Goal: Check status: Check status

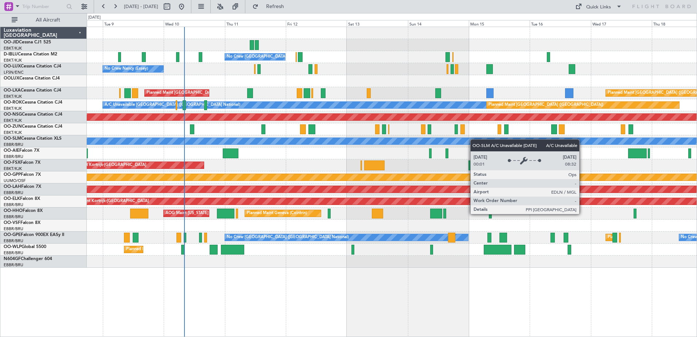
click at [456, 143] on div "No Crew [GEOGRAPHIC_DATA] ([GEOGRAPHIC_DATA] National) No Crew [PERSON_NAME] ([…" at bounding box center [392, 147] width 610 height 241
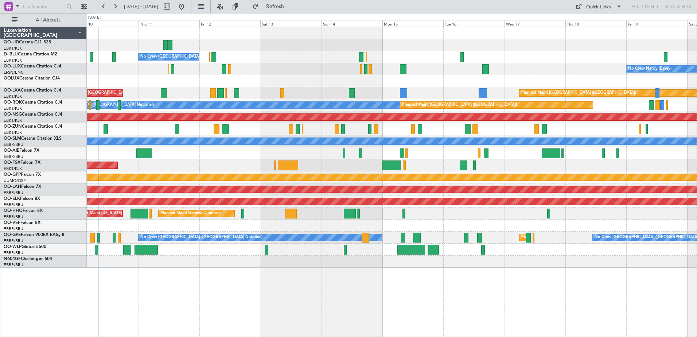
drag, startPoint x: 657, startPoint y: 126, endPoint x: 609, endPoint y: 129, distance: 48.6
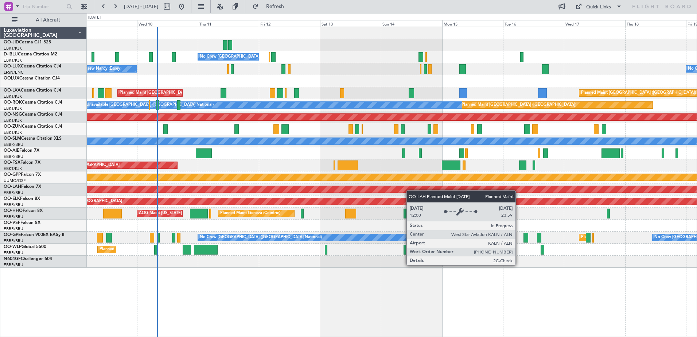
click at [383, 192] on div "No Crew [GEOGRAPHIC_DATA] ([GEOGRAPHIC_DATA] National) No Crew [PERSON_NAME] ([…" at bounding box center [392, 147] width 610 height 241
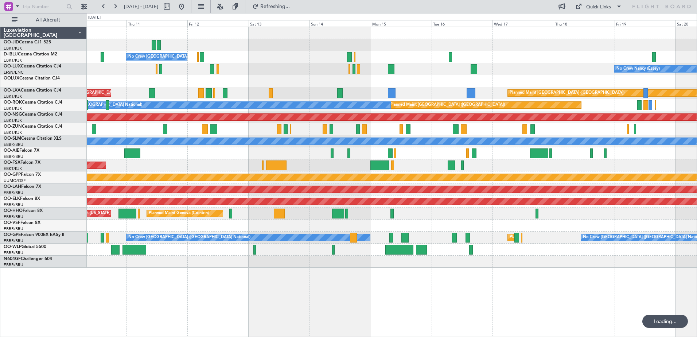
click at [482, 159] on div "No Crew [GEOGRAPHIC_DATA] ([GEOGRAPHIC_DATA] National) No Crew [PERSON_NAME] ([…" at bounding box center [392, 147] width 610 height 241
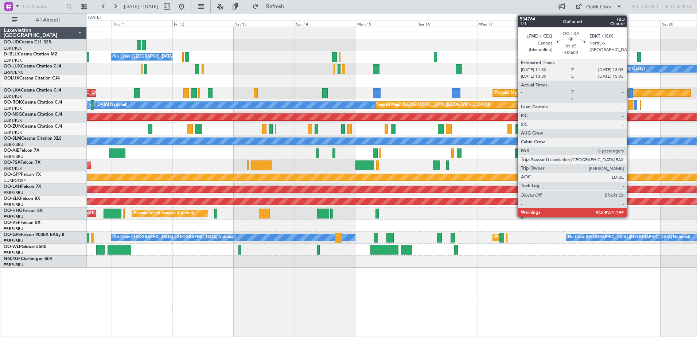
click at [630, 93] on div at bounding box center [631, 93] width 4 height 10
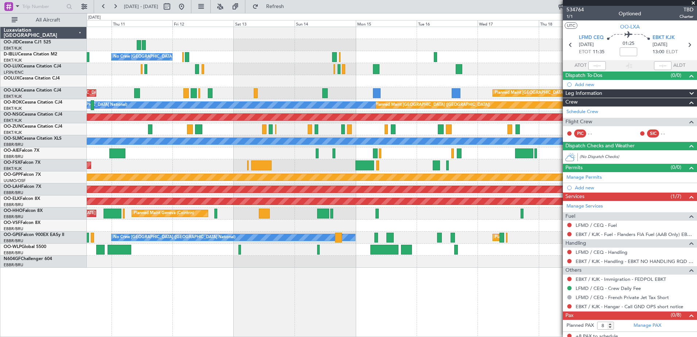
click at [694, 2] on span at bounding box center [693, 3] width 7 height 7
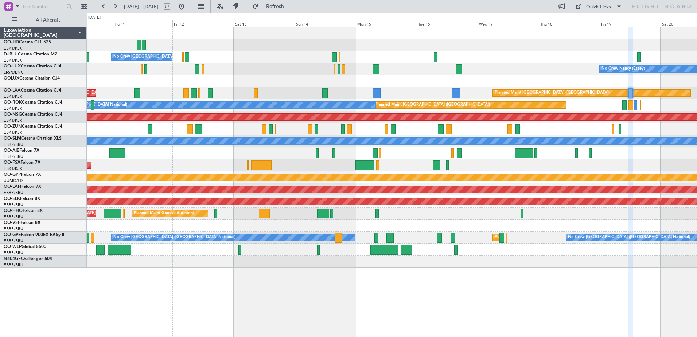
type input "0"
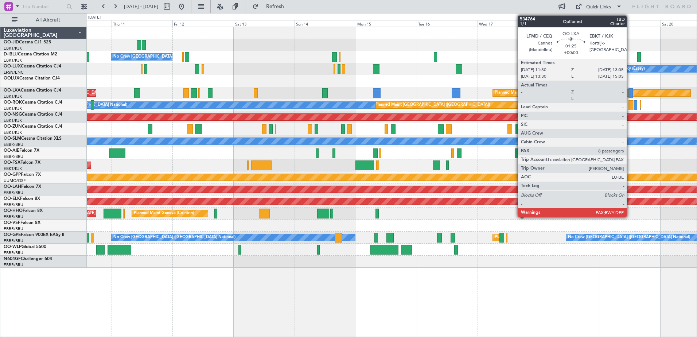
click at [630, 93] on div at bounding box center [631, 93] width 4 height 10
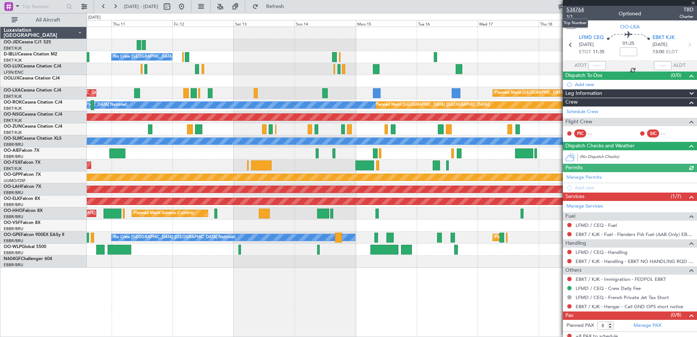
click at [576, 9] on span "534764" at bounding box center [576, 10] width 18 height 8
click at [695, 3] on span at bounding box center [693, 3] width 7 height 7
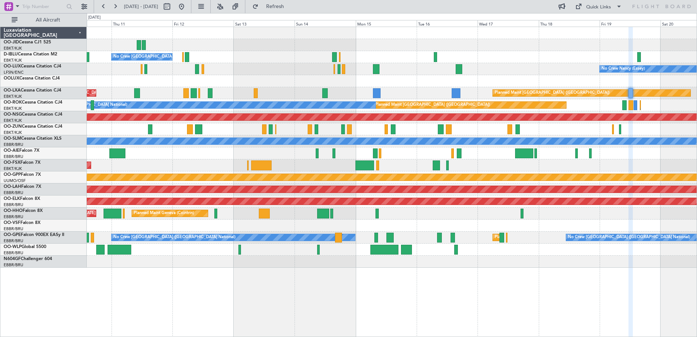
type input "0"
click at [280, 4] on button "Refresh" at bounding box center [271, 7] width 44 height 12
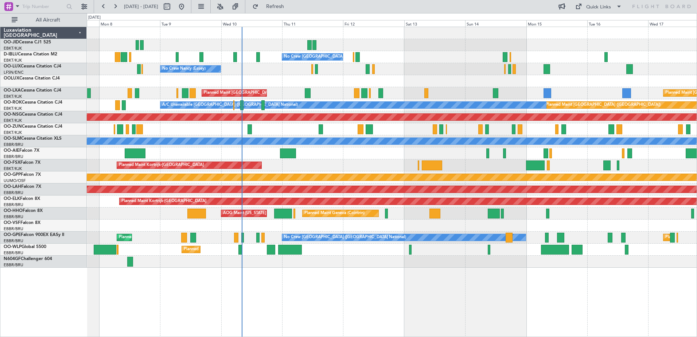
click at [486, 156] on div "Unplanned Maint [GEOGRAPHIC_DATA] ([GEOGRAPHIC_DATA] National)" at bounding box center [392, 153] width 610 height 12
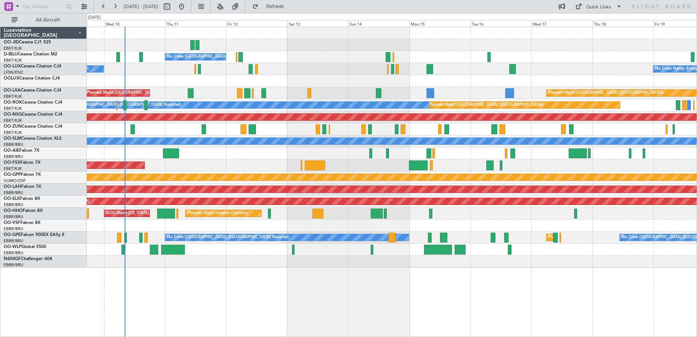
click at [438, 179] on div "No Crew Brussels (Brussels National) No Crew Nancy (Essey) No Crew Nancy (Essey…" at bounding box center [392, 147] width 610 height 241
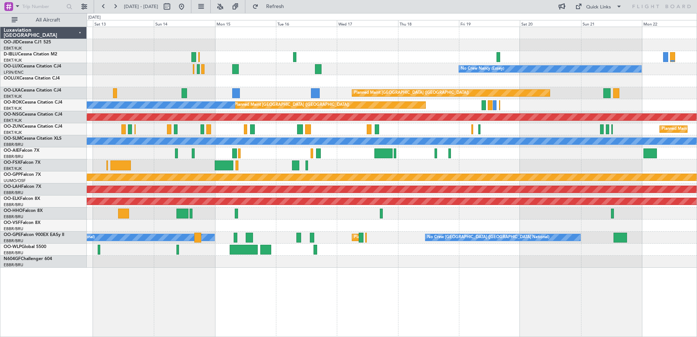
click at [438, 182] on div "No Crew Brussels (Brussels National) No Crew Nancy (Essey) Planned Maint Paris …" at bounding box center [392, 147] width 610 height 241
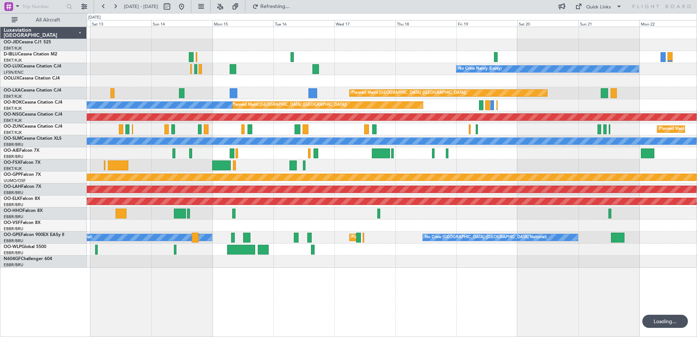
click at [508, 171] on div "No Crew Brussels (Brussels National) No Crew Nancy (Essey) Planned Maint Paris …" at bounding box center [392, 147] width 610 height 241
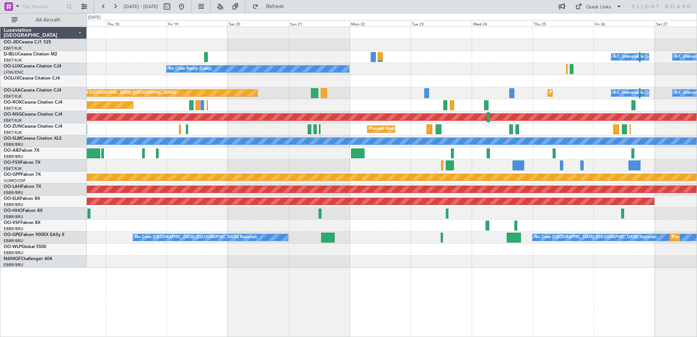
click at [444, 133] on div "Planned Maint Kortrijk-Wevelgem A/C Unavailable Brussels (Brussels National) A/…" at bounding box center [392, 147] width 610 height 241
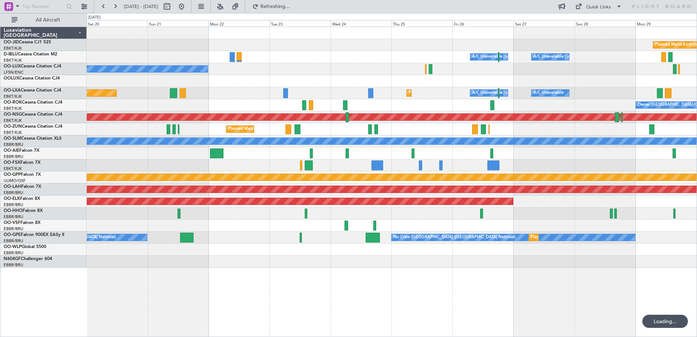
click at [410, 163] on div "Planned Maint Kortrijk-Wevelgem A/C Unavailable Brussels (Brussels National) A/…" at bounding box center [392, 147] width 610 height 241
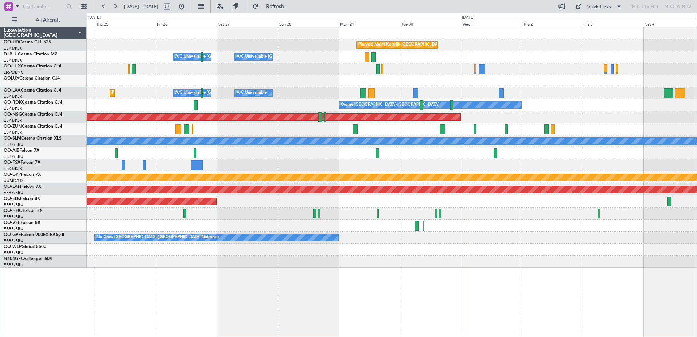
click at [481, 197] on div "Planned Maint Kortrijk-Wevelgem A/C Unavailable Brussels (Brussels National) A/…" at bounding box center [392, 147] width 610 height 241
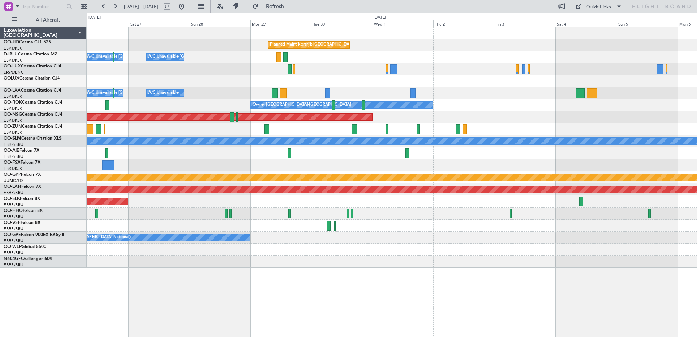
click at [524, 124] on div "Planned Maint Kortrijk-Wevelgem A/C Unavailable Brussels (Brussels National) A/…" at bounding box center [392, 147] width 610 height 241
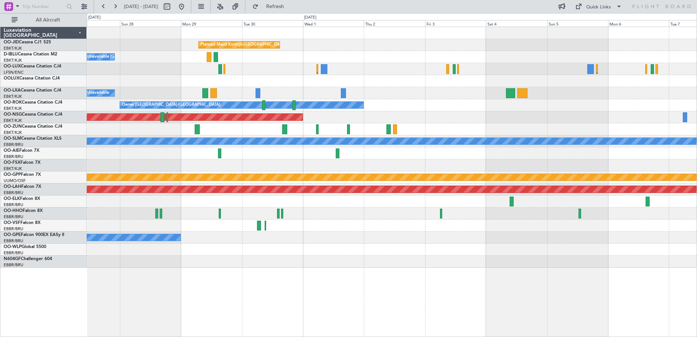
click at [446, 103] on div "Owner Kortrijk-Wevelgem" at bounding box center [392, 105] width 610 height 12
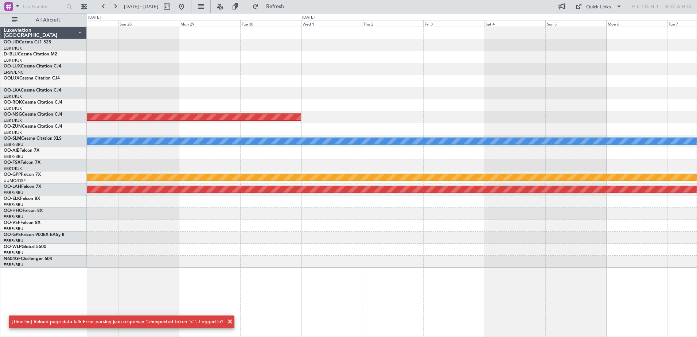
click at [274, 12] on fb-refresh-button "Refresh" at bounding box center [270, 6] width 51 height 13
click at [277, 8] on button "Refresh" at bounding box center [271, 7] width 44 height 12
